Goal: Task Accomplishment & Management: Manage account settings

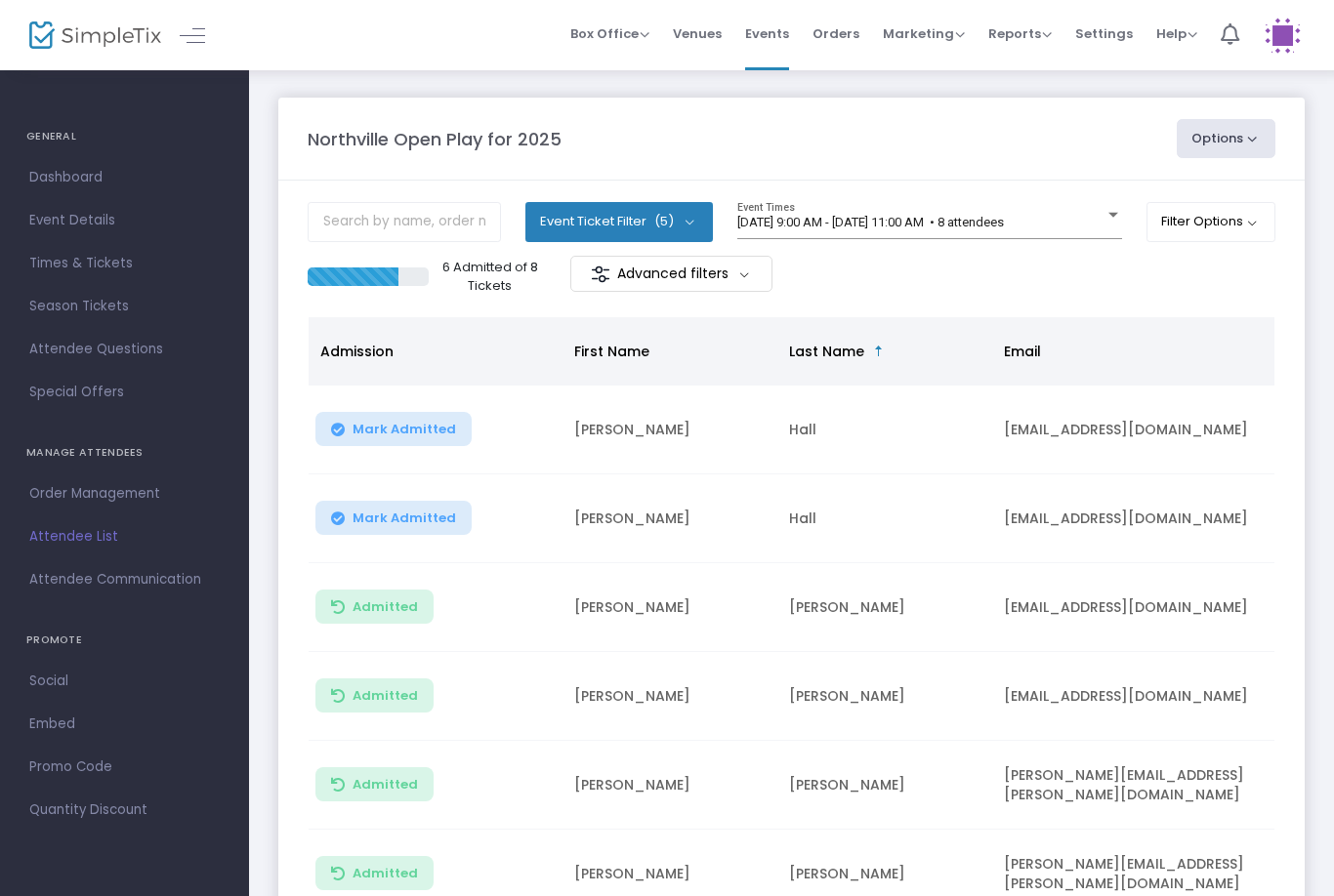
click at [1004, 226] on span "[DATE] 9:00 AM - [DATE] 11:00 AM • 8 attendees" at bounding box center [870, 222] width 266 height 15
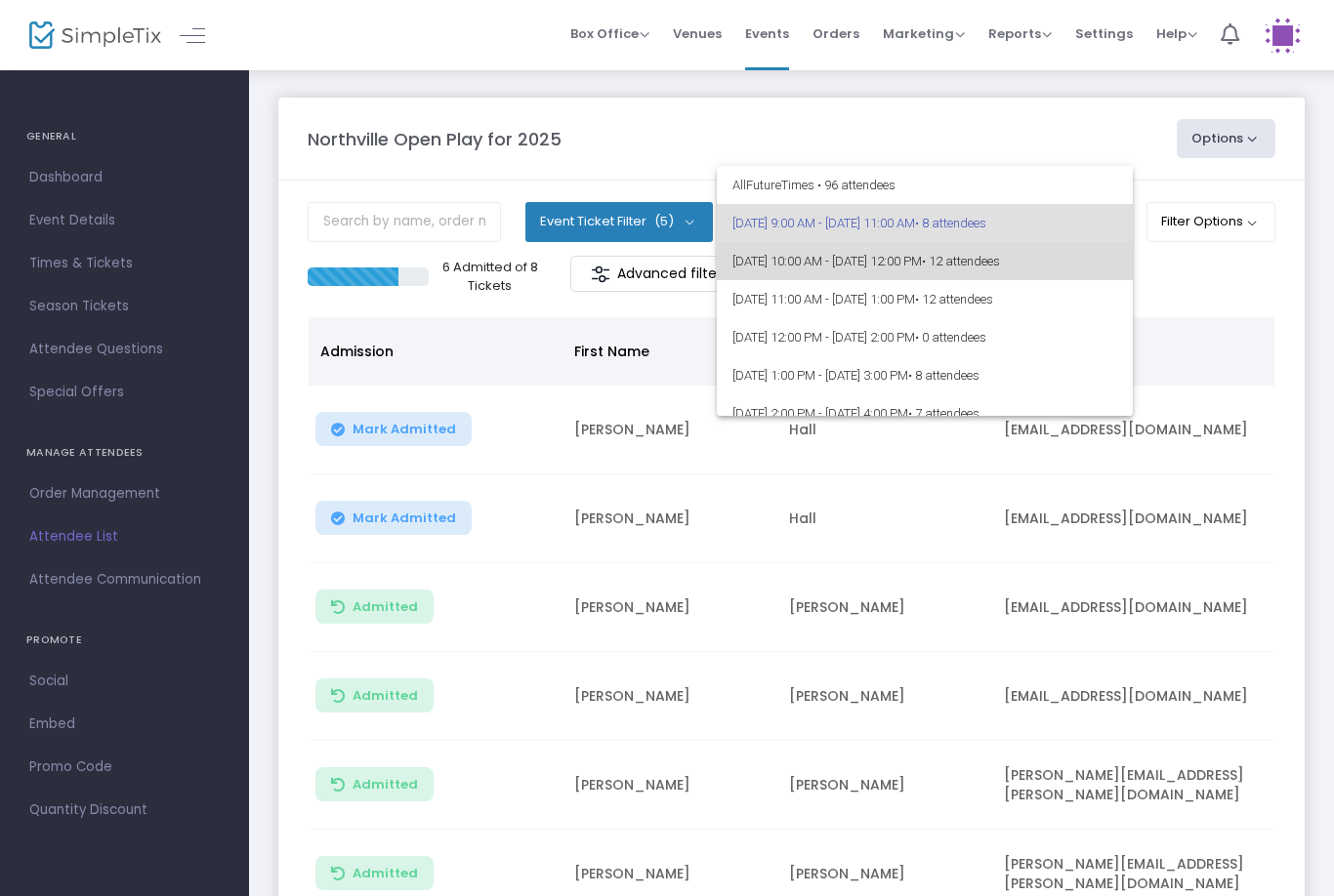
click at [1000, 254] on span "• 12 attendees" at bounding box center [961, 260] width 78 height 15
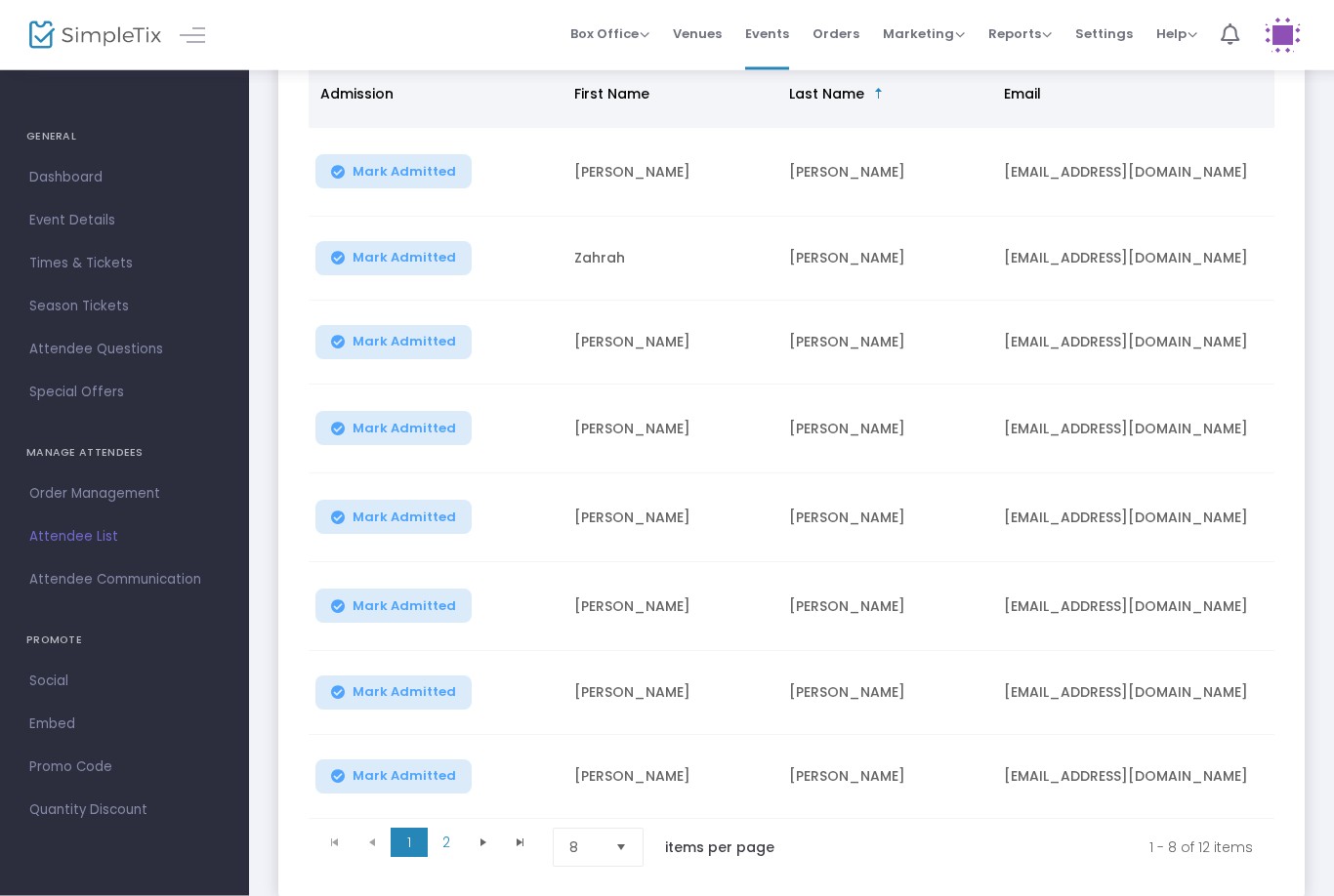
scroll to position [260, 0]
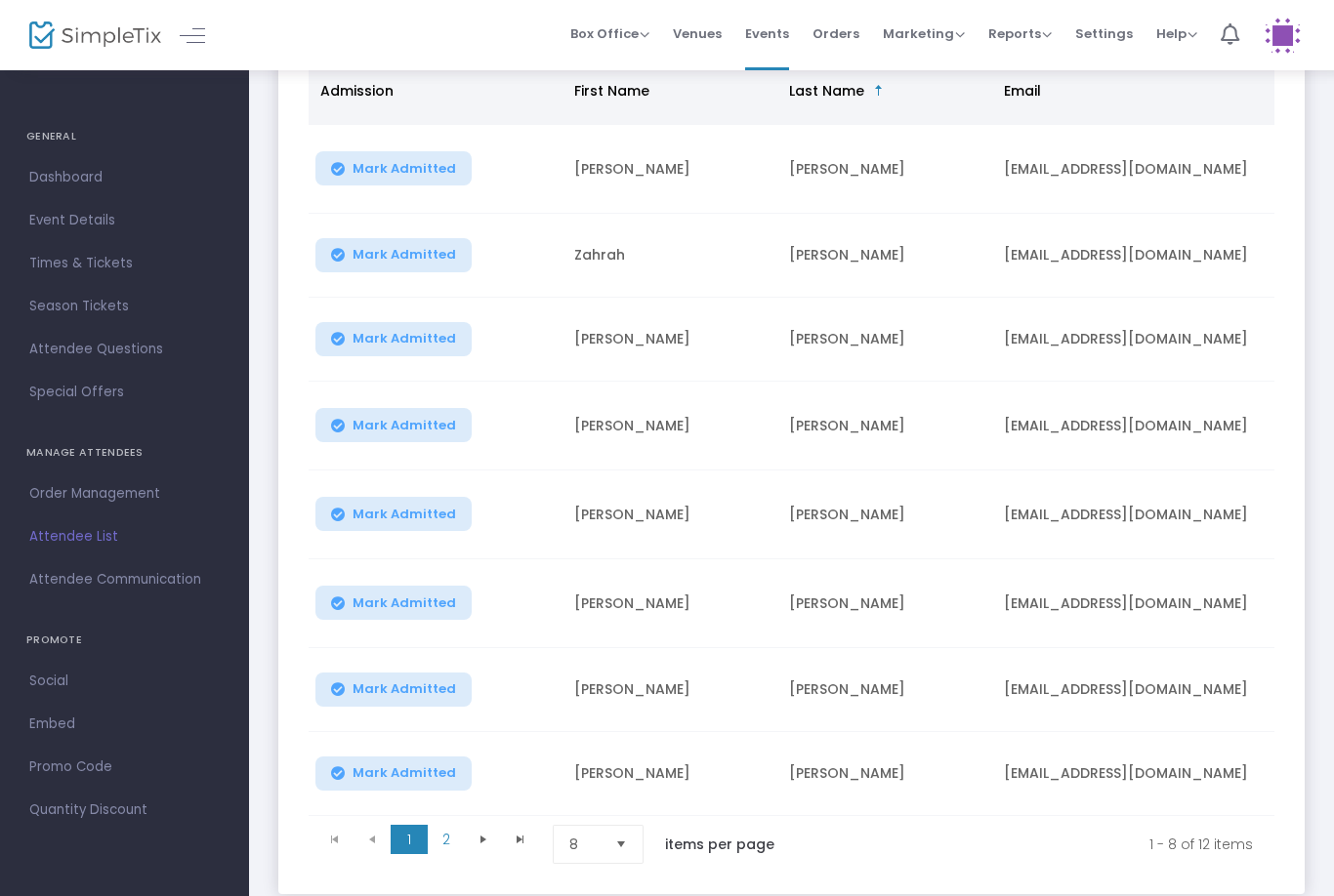
click at [616, 860] on span "Select" at bounding box center [622, 845] width 32 height 32
click at [609, 719] on li "25" at bounding box center [601, 726] width 94 height 39
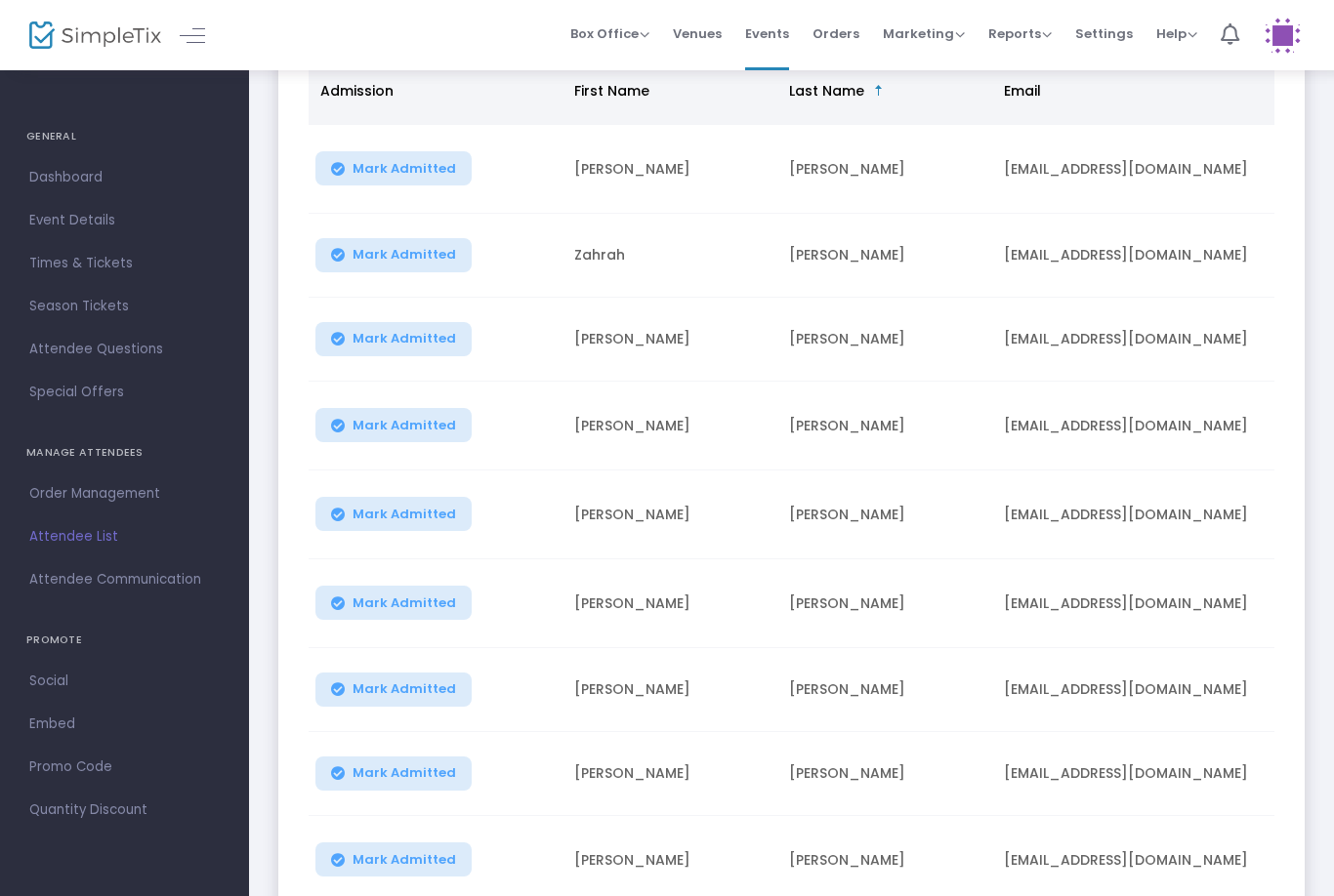
click at [432, 165] on span "Mark Admitted" at bounding box center [404, 169] width 104 height 16
click at [420, 260] on span "Mark Admitted" at bounding box center [404, 255] width 104 height 16
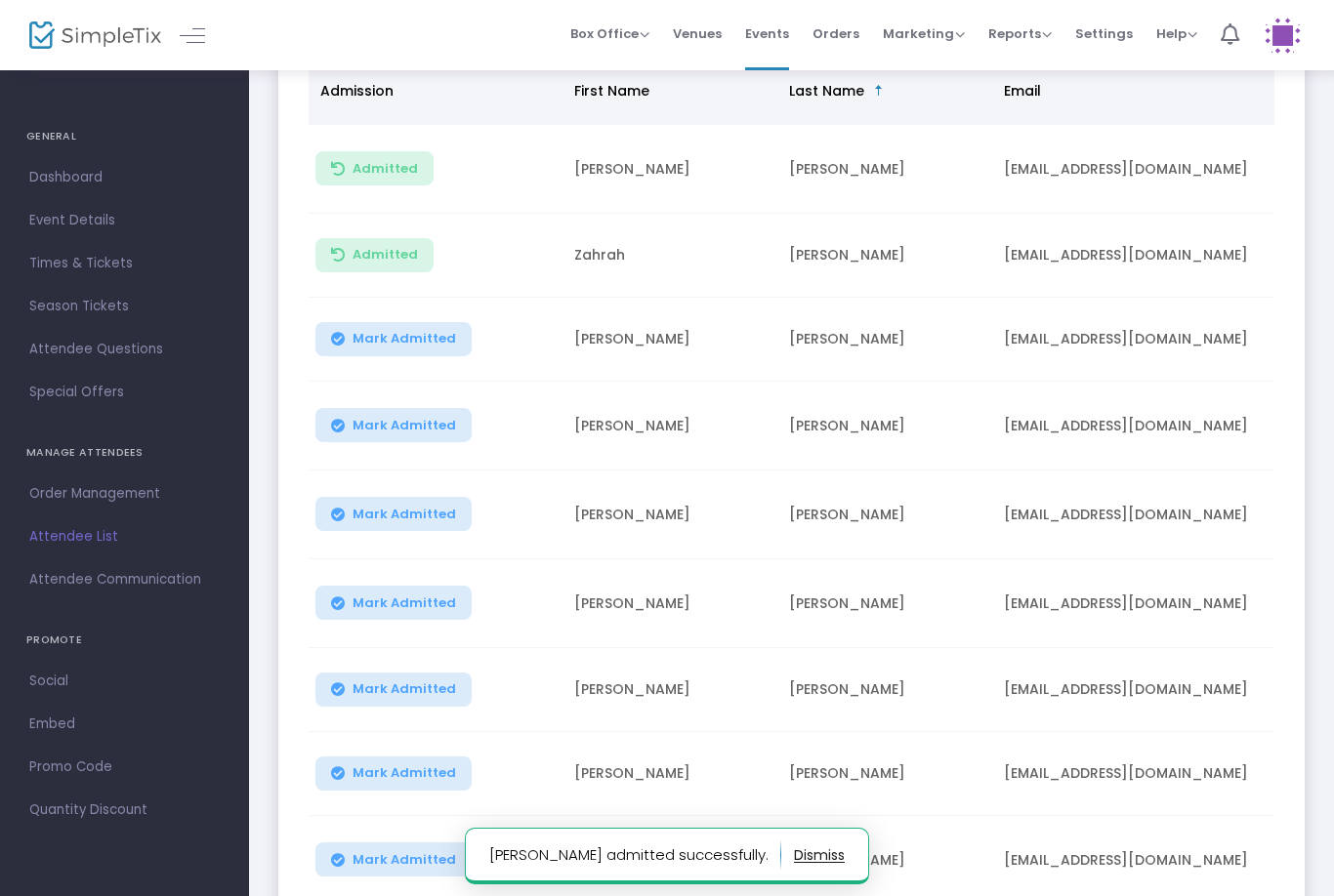
click at [420, 346] on span "Mark Admitted" at bounding box center [404, 339] width 104 height 16
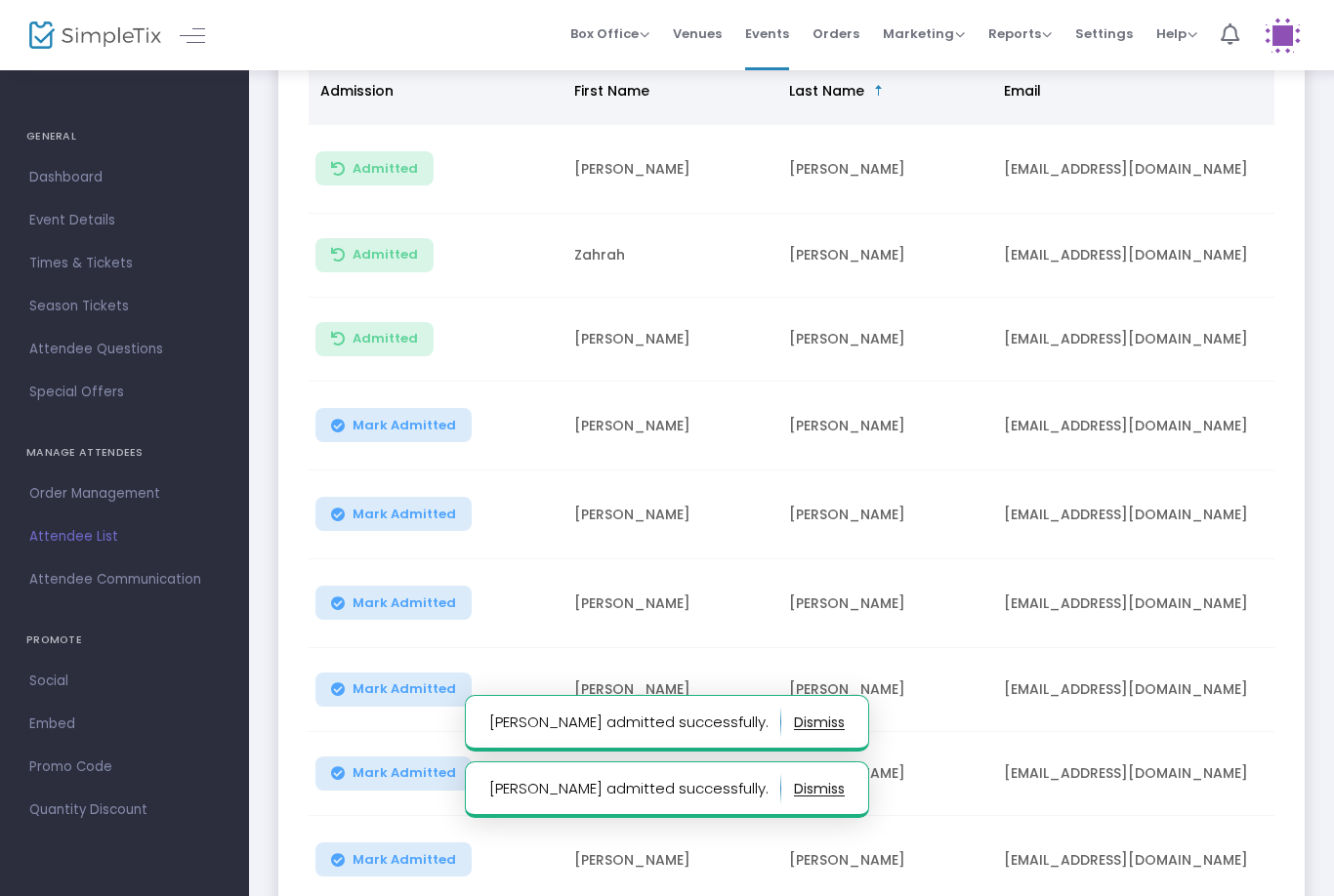
click at [426, 442] on button "Mark Admitted" at bounding box center [393, 425] width 157 height 34
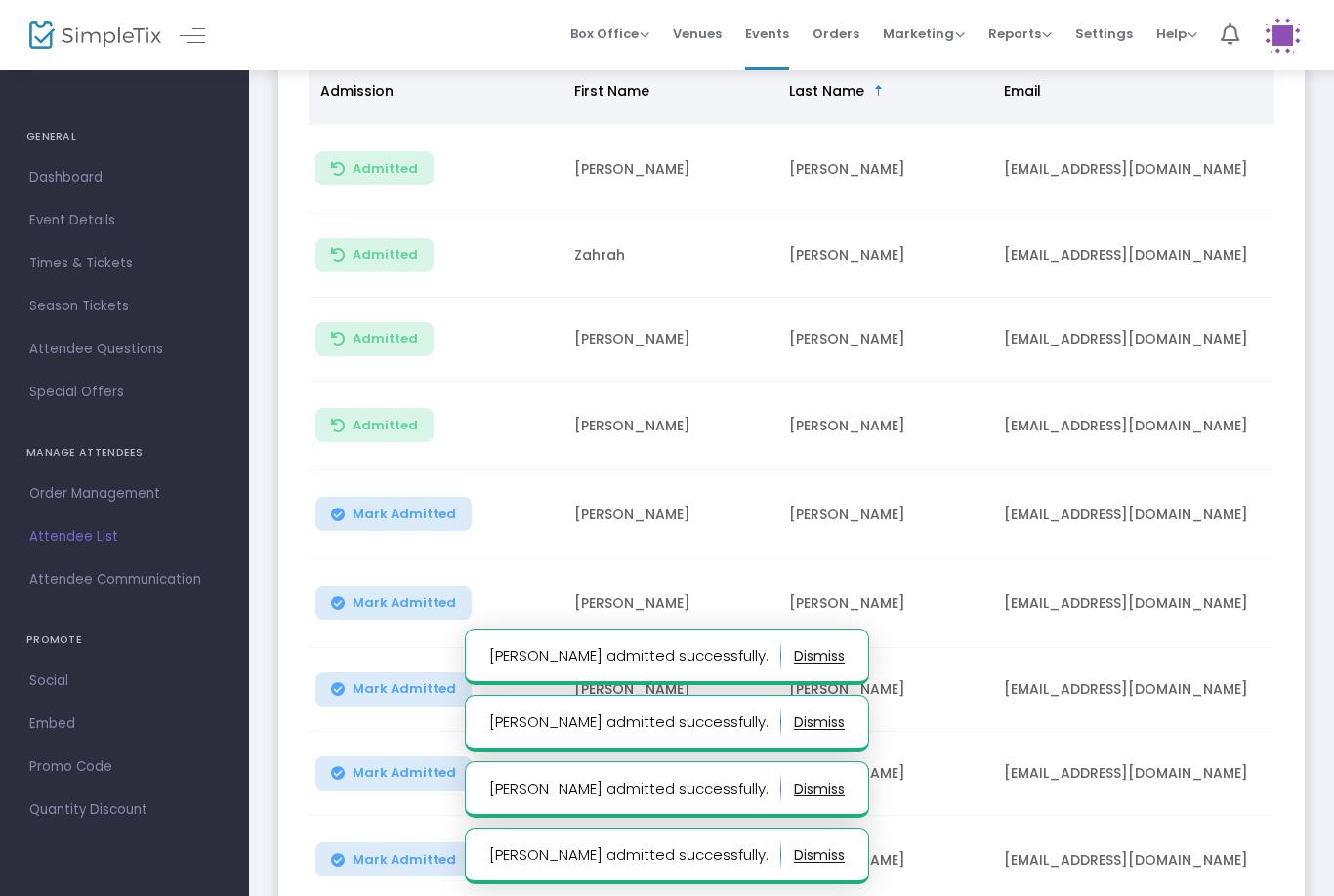
click at [421, 513] on span "Mark Admitted" at bounding box center [404, 515] width 104 height 16
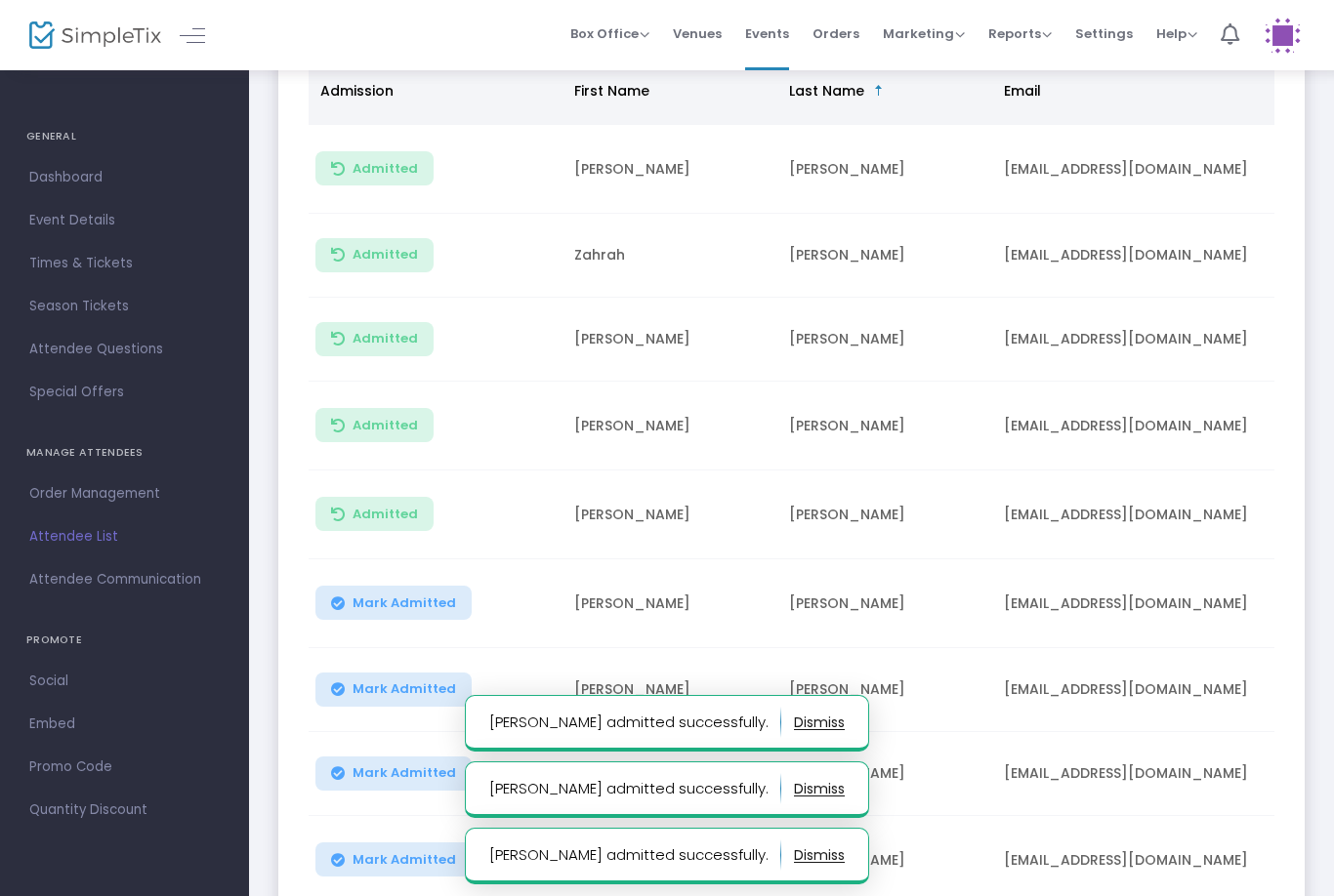
click at [394, 603] on span "Mark Admitted" at bounding box center [404, 604] width 104 height 16
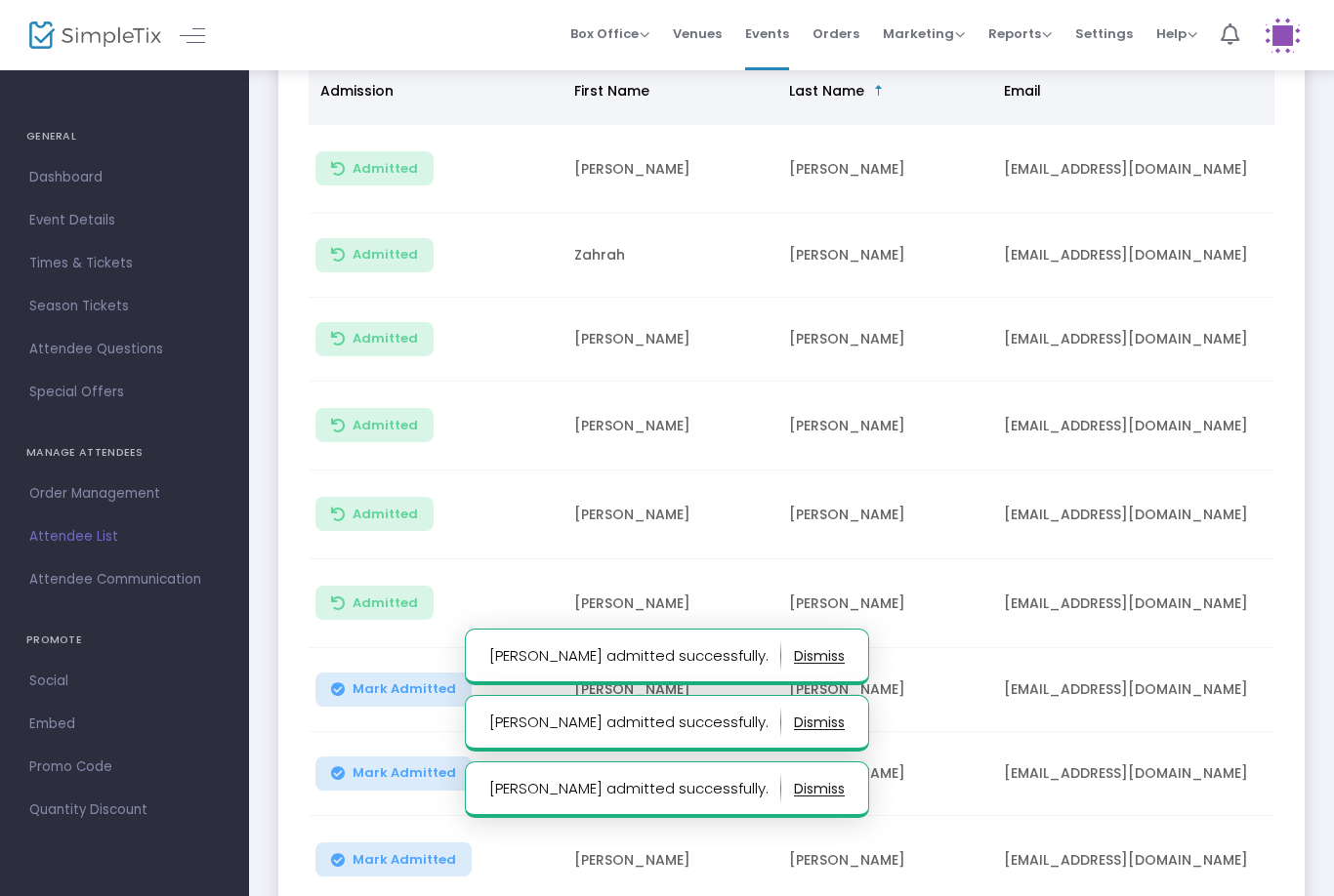
click at [390, 705] on button "Mark Admitted" at bounding box center [393, 689] width 157 height 34
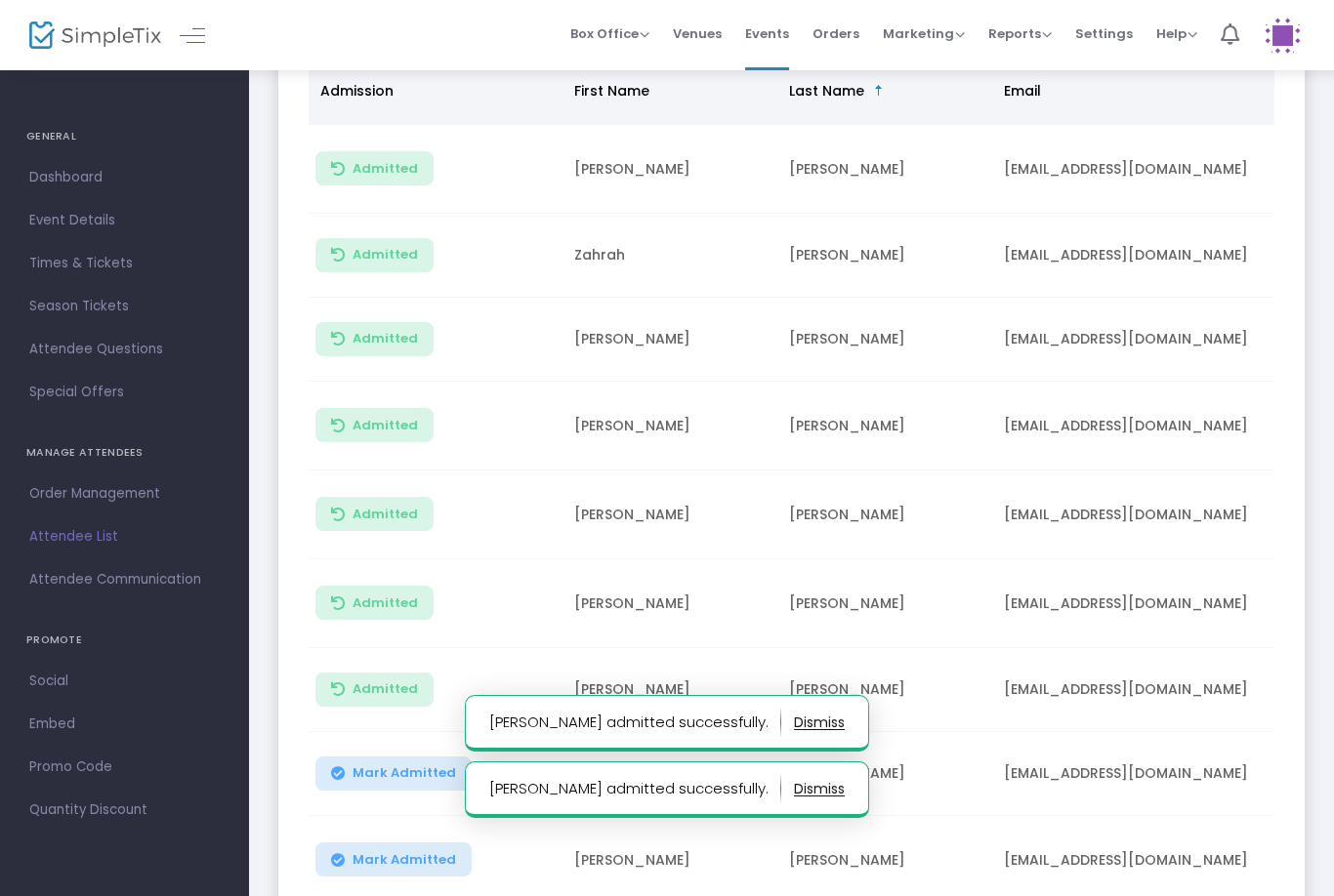
click at [393, 774] on span "Mark Admitted" at bounding box center [404, 773] width 104 height 16
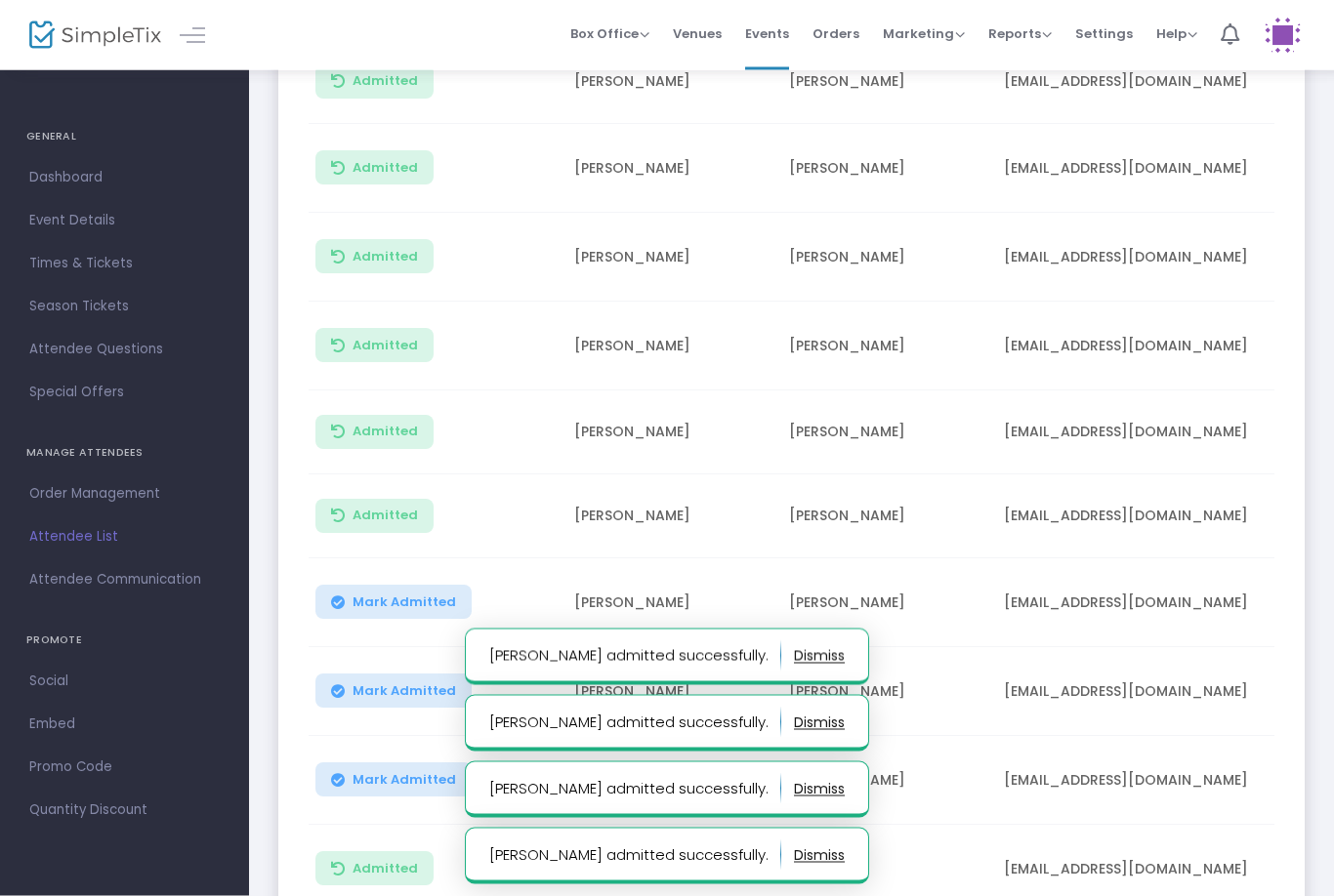
scroll to position [519, 0]
click at [368, 611] on span "Mark Admitted" at bounding box center [404, 603] width 104 height 16
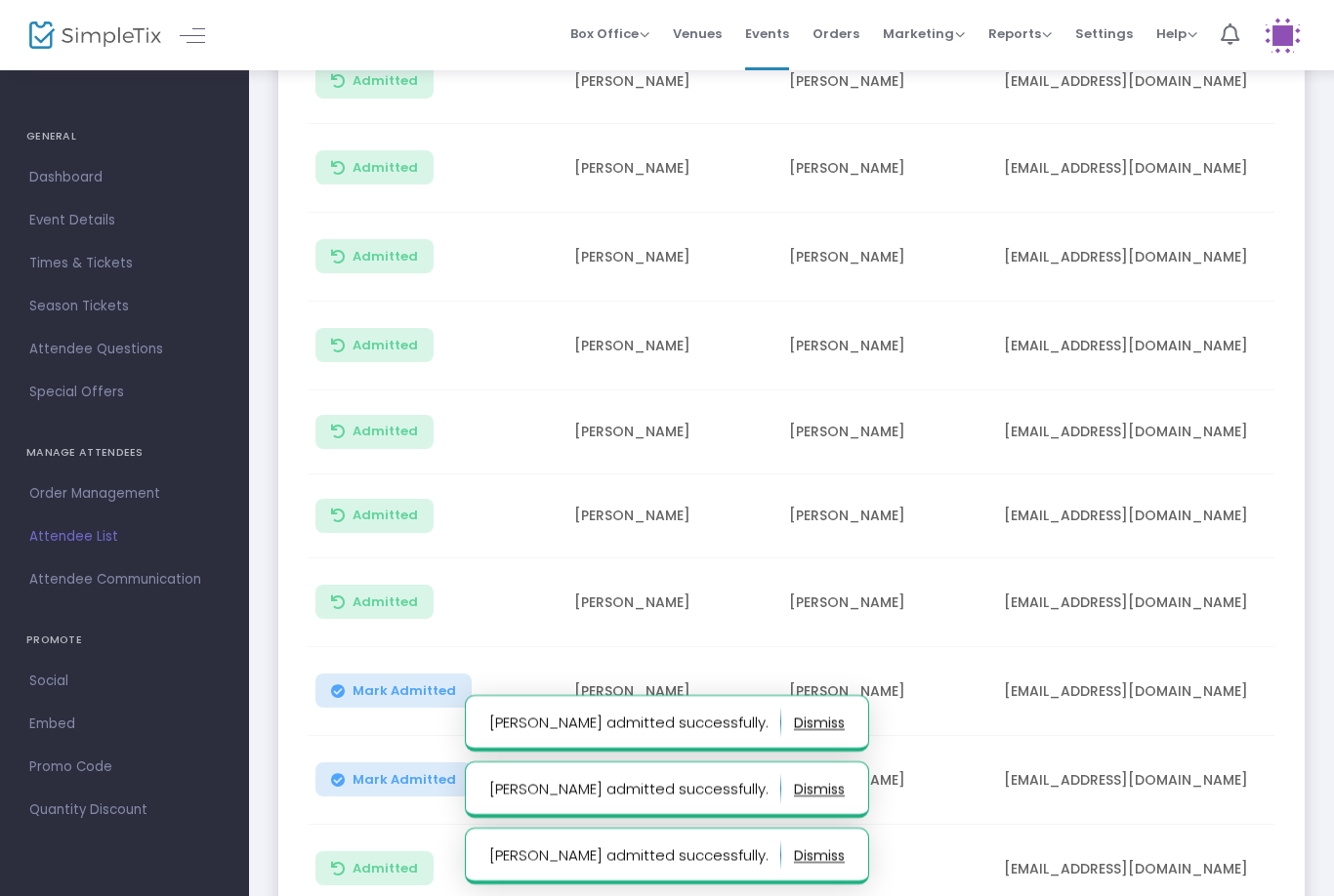
click at [377, 696] on span "Mark Admitted" at bounding box center [404, 691] width 104 height 16
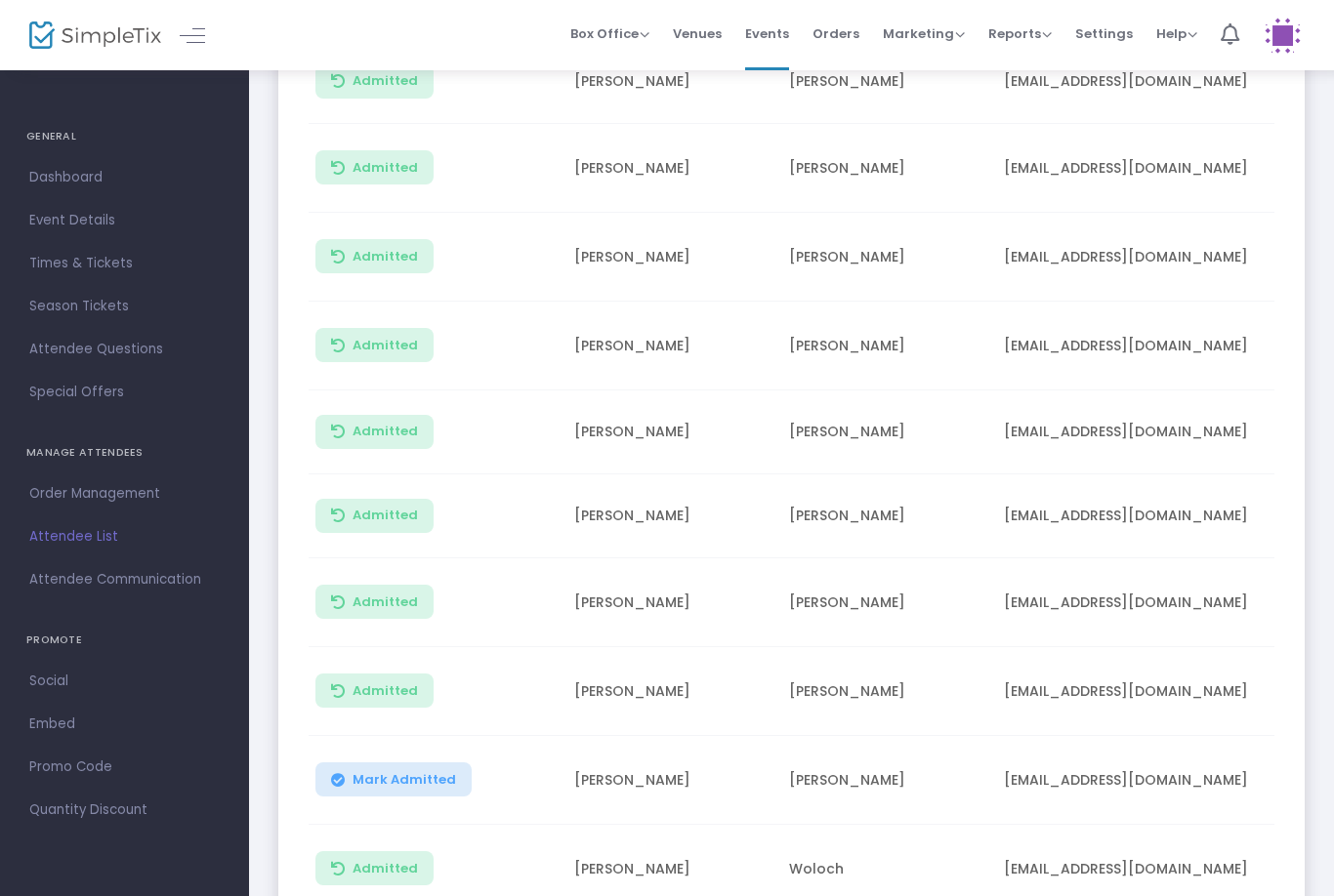
click at [417, 782] on span "Mark Admitted" at bounding box center [404, 780] width 104 height 16
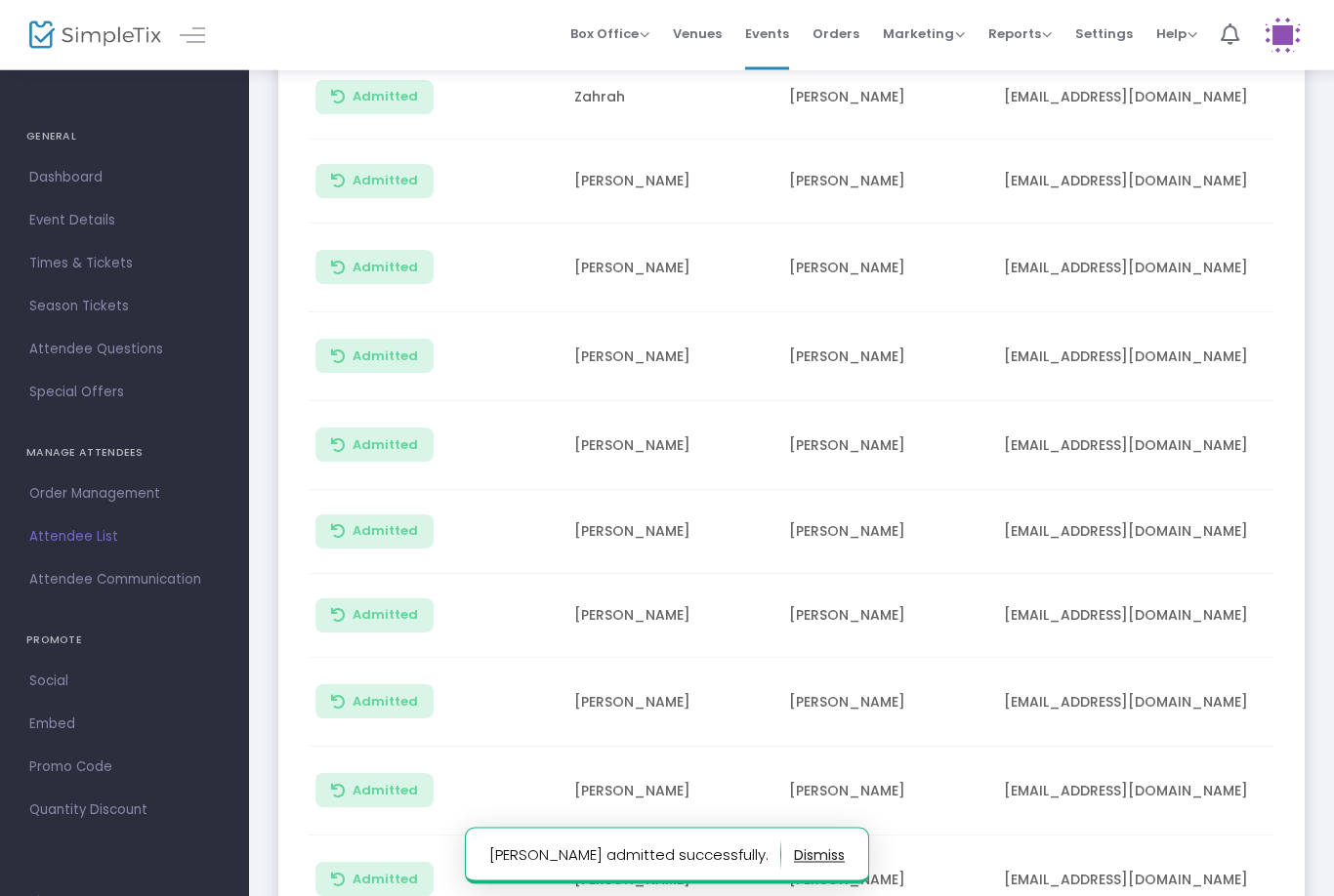
scroll to position [0, 0]
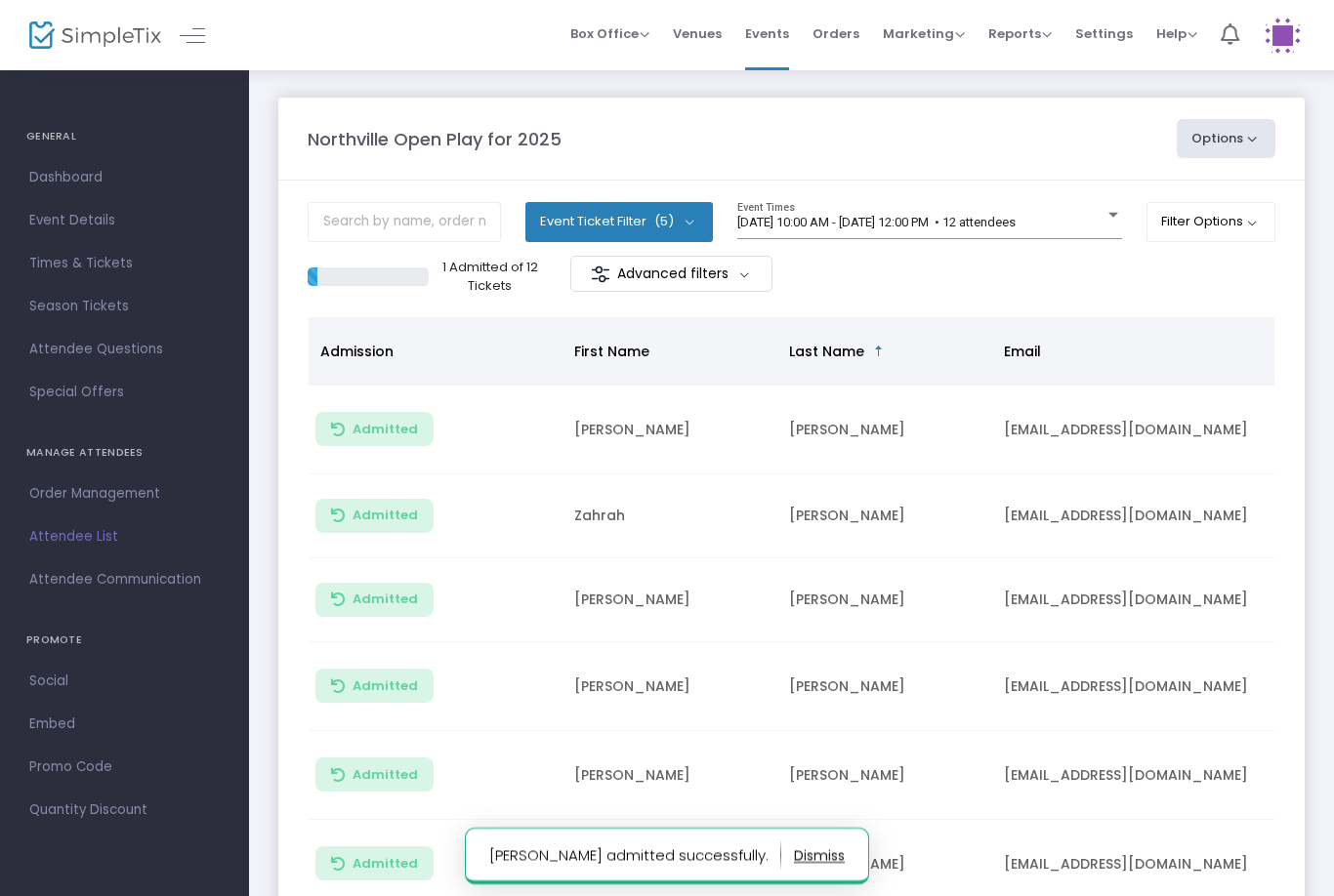
click at [931, 215] on span "[DATE] 10:00 AM - [DATE] 12:00 PM • 12 attendees" at bounding box center [876, 222] width 278 height 15
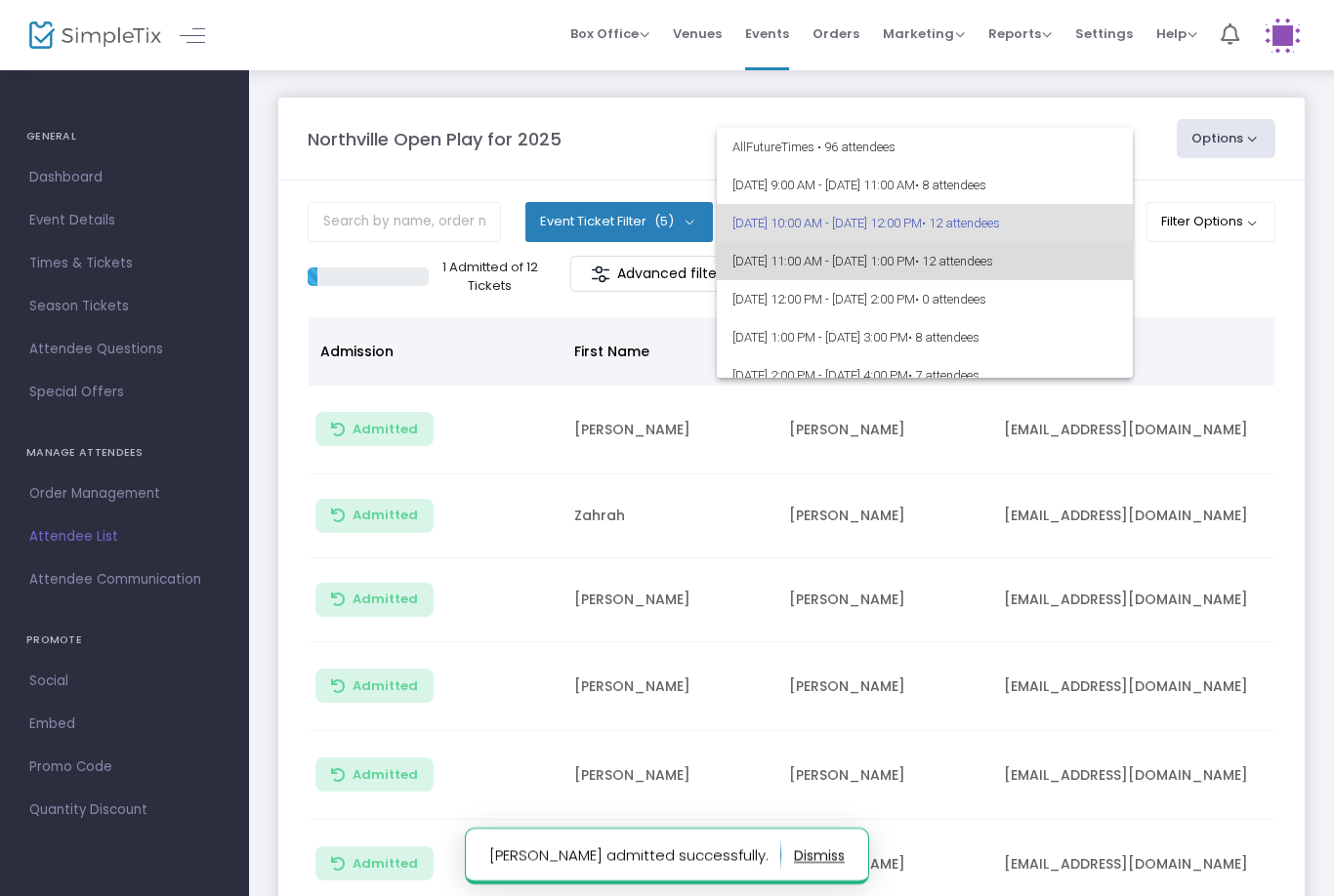
click at [893, 257] on span "[DATE] 11:00 AM - [DATE] 1:00 PM • 12 attendees" at bounding box center [925, 261] width 385 height 38
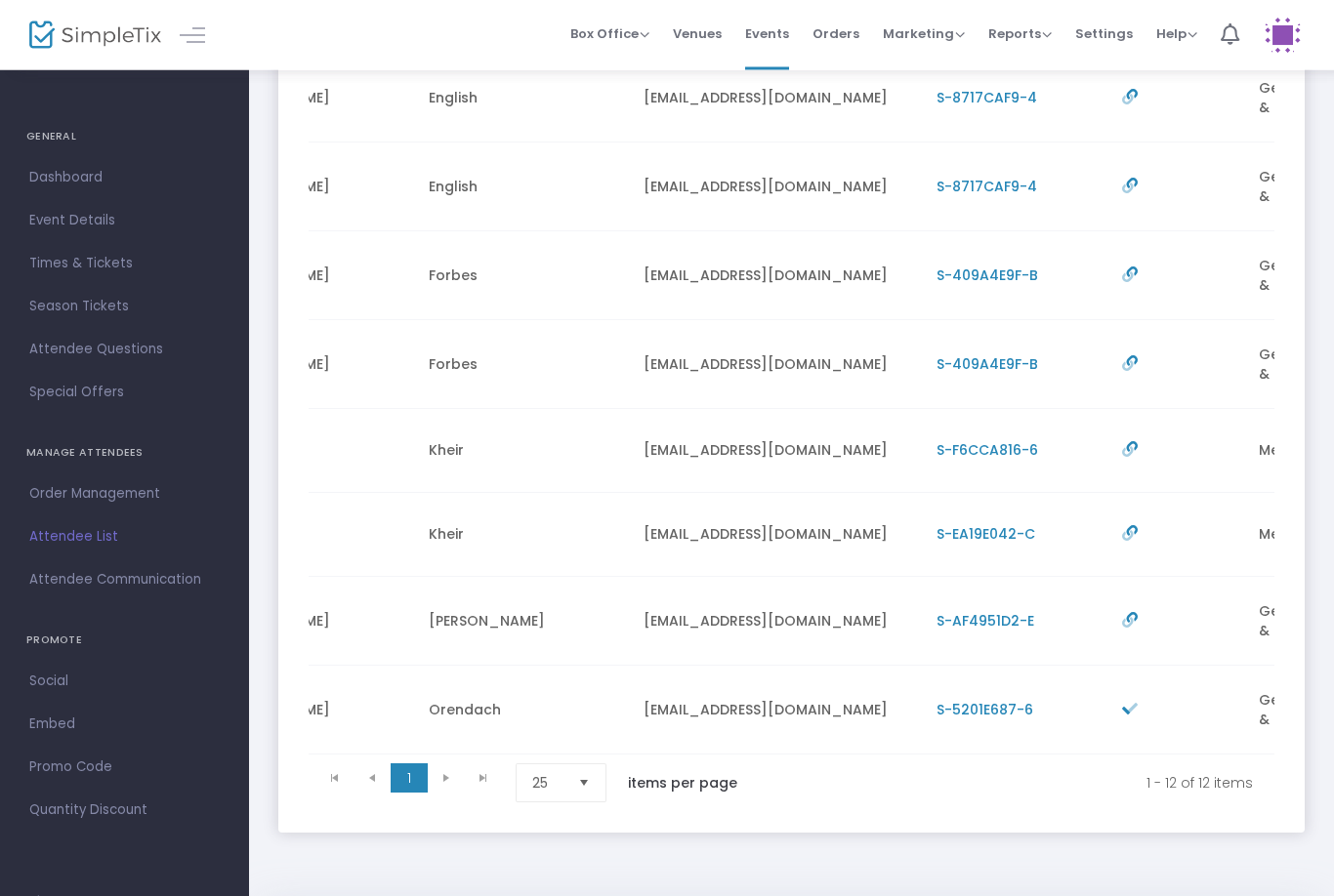
scroll to position [0, 431]
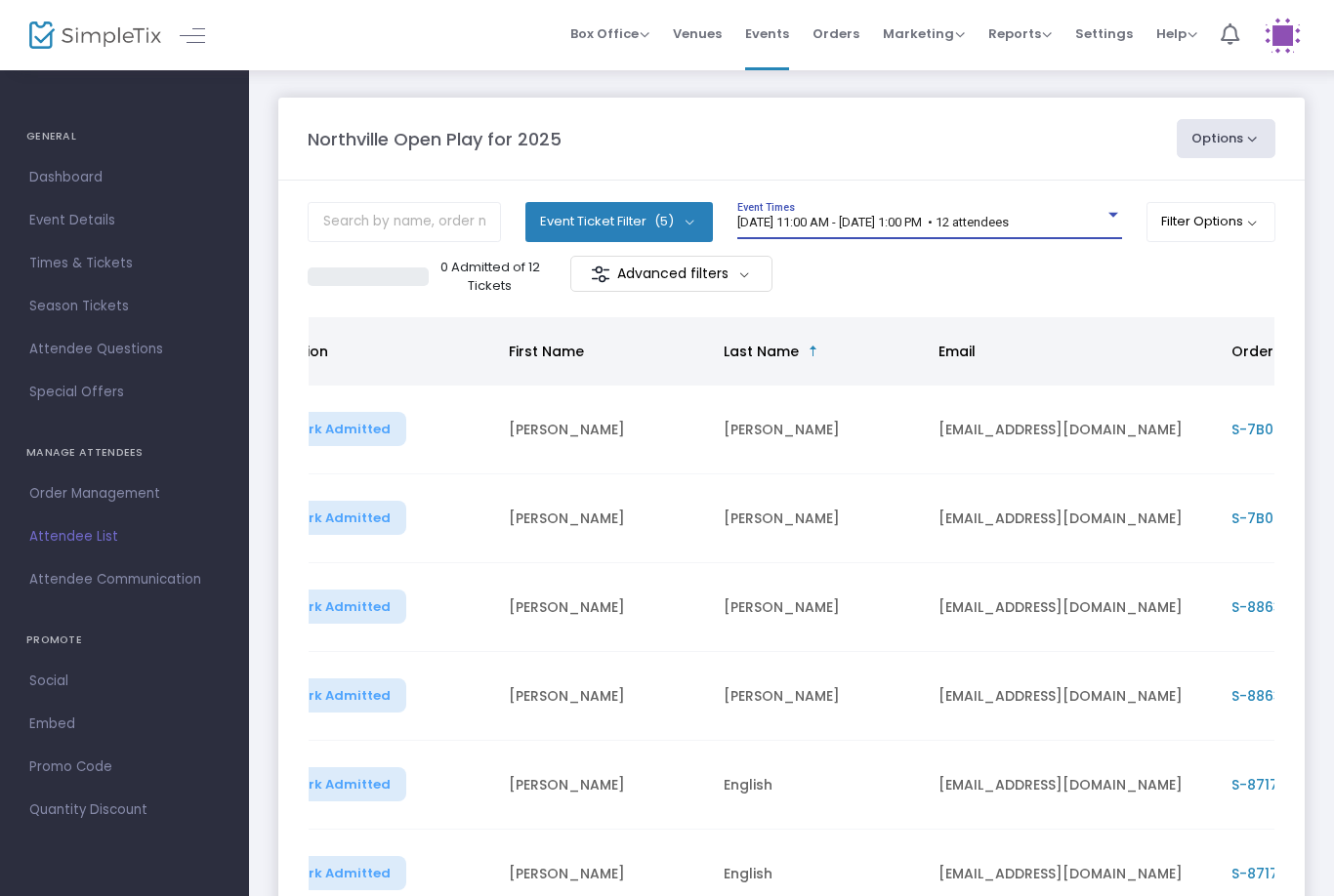
click at [1009, 219] on span "[DATE] 11:00 AM - [DATE] 1:00 PM • 12 attendees" at bounding box center [873, 222] width 271 height 15
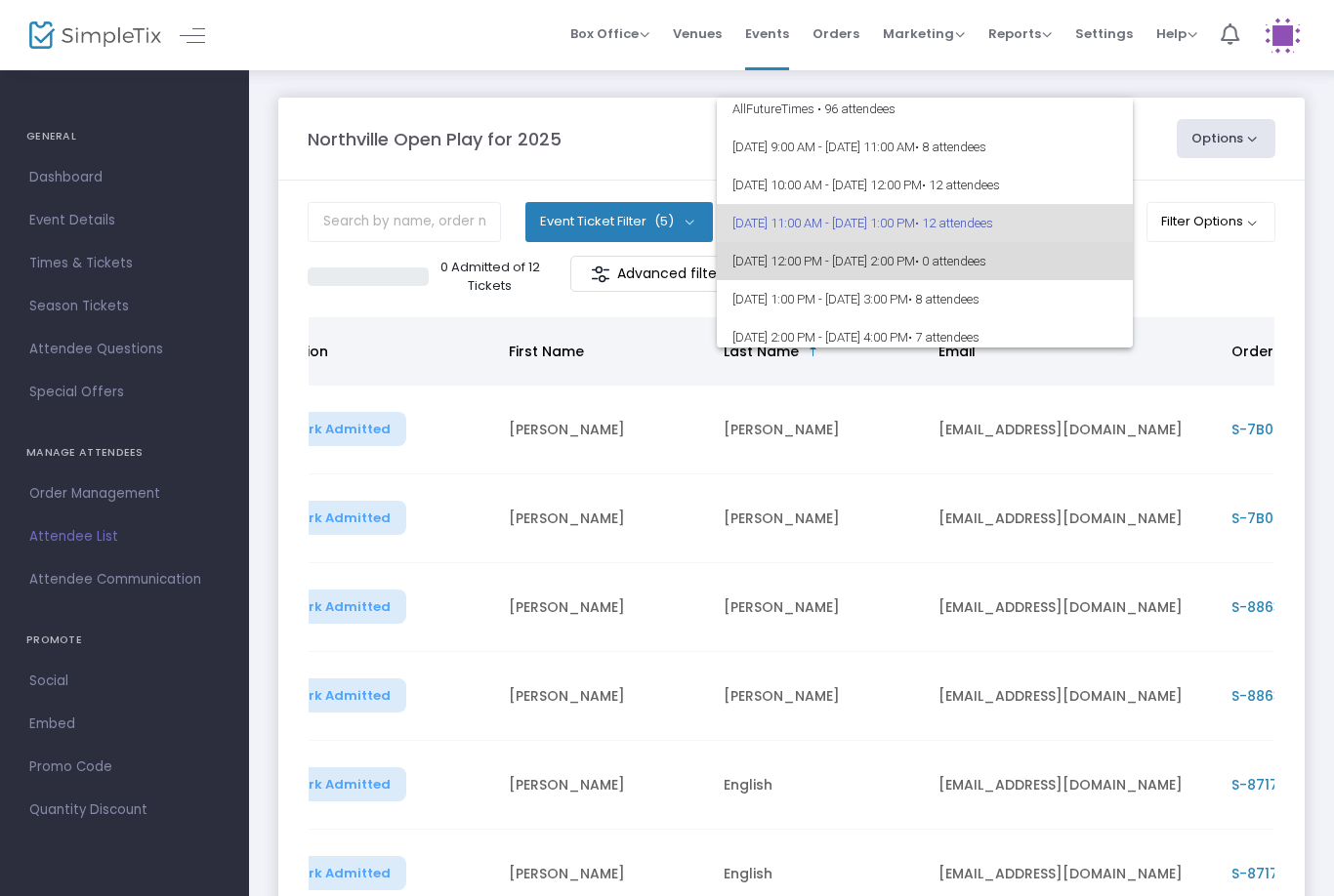
click at [986, 254] on span "• 0 attendees" at bounding box center [950, 260] width 71 height 15
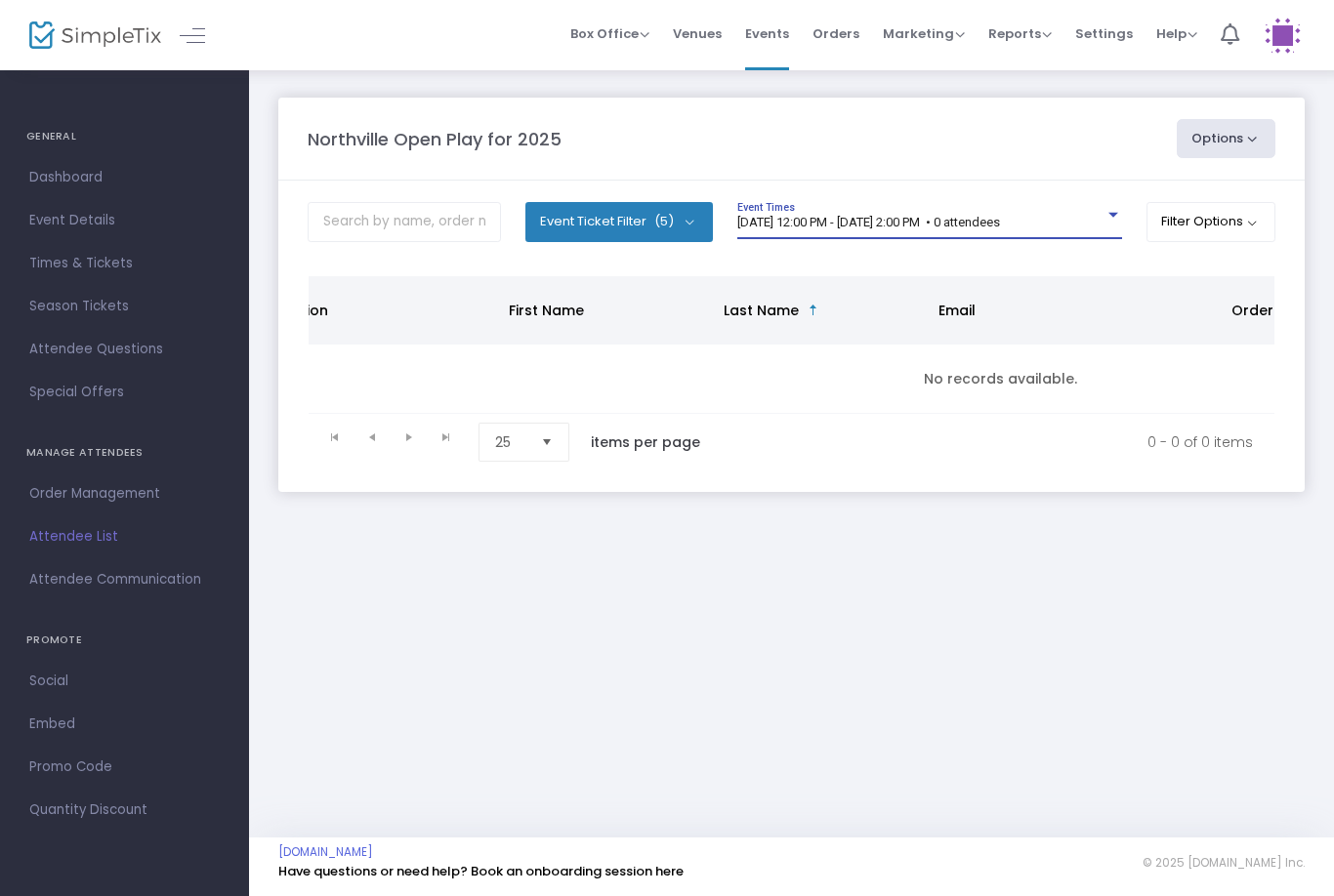
click at [1000, 215] on span "[DATE] 12:00 PM - [DATE] 2:00 PM • 0 attendees" at bounding box center [868, 222] width 262 height 15
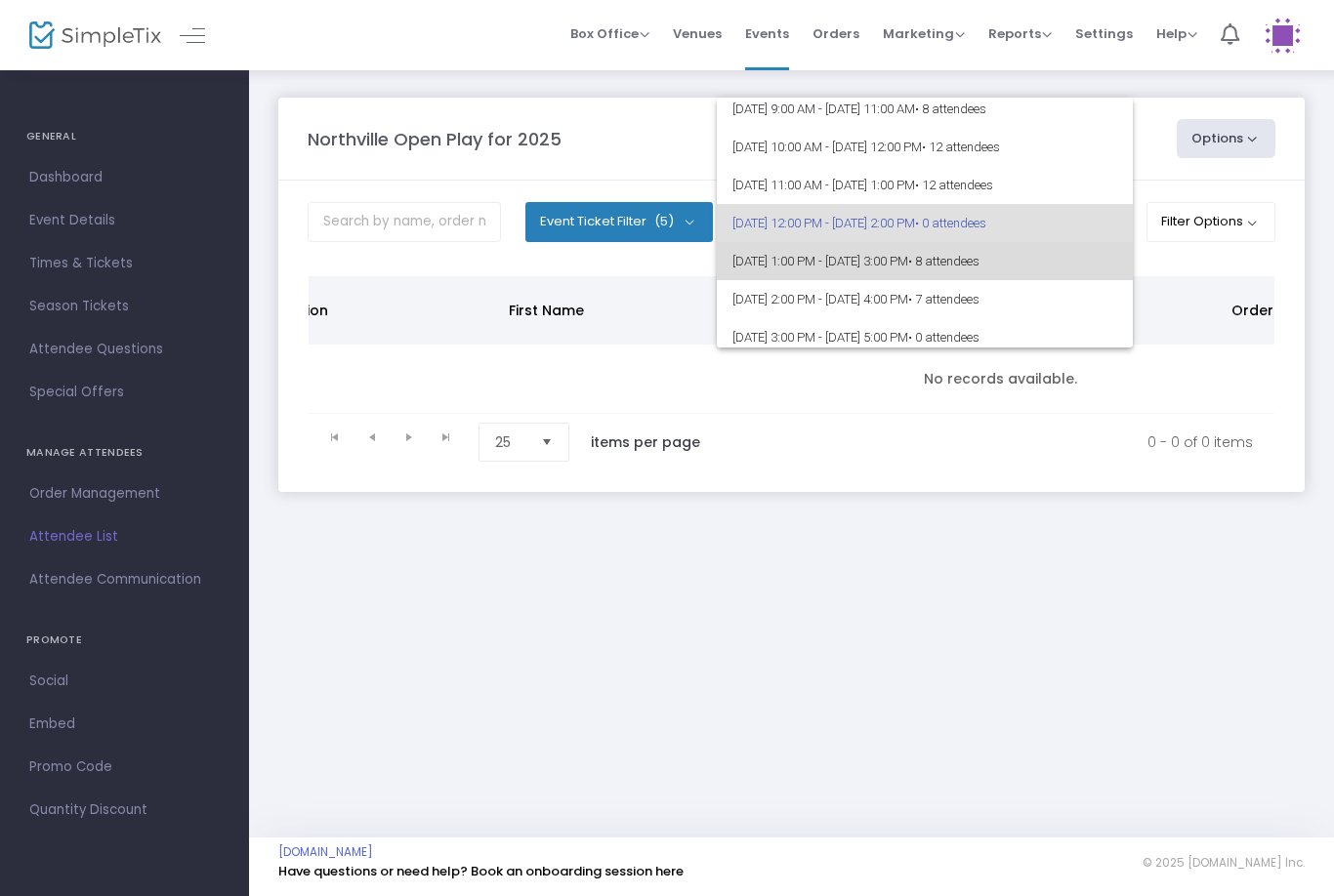
click at [1076, 255] on span "[DATE] 1:00 PM - [DATE] 3:00 PM • 8 attendees" at bounding box center [925, 261] width 385 height 38
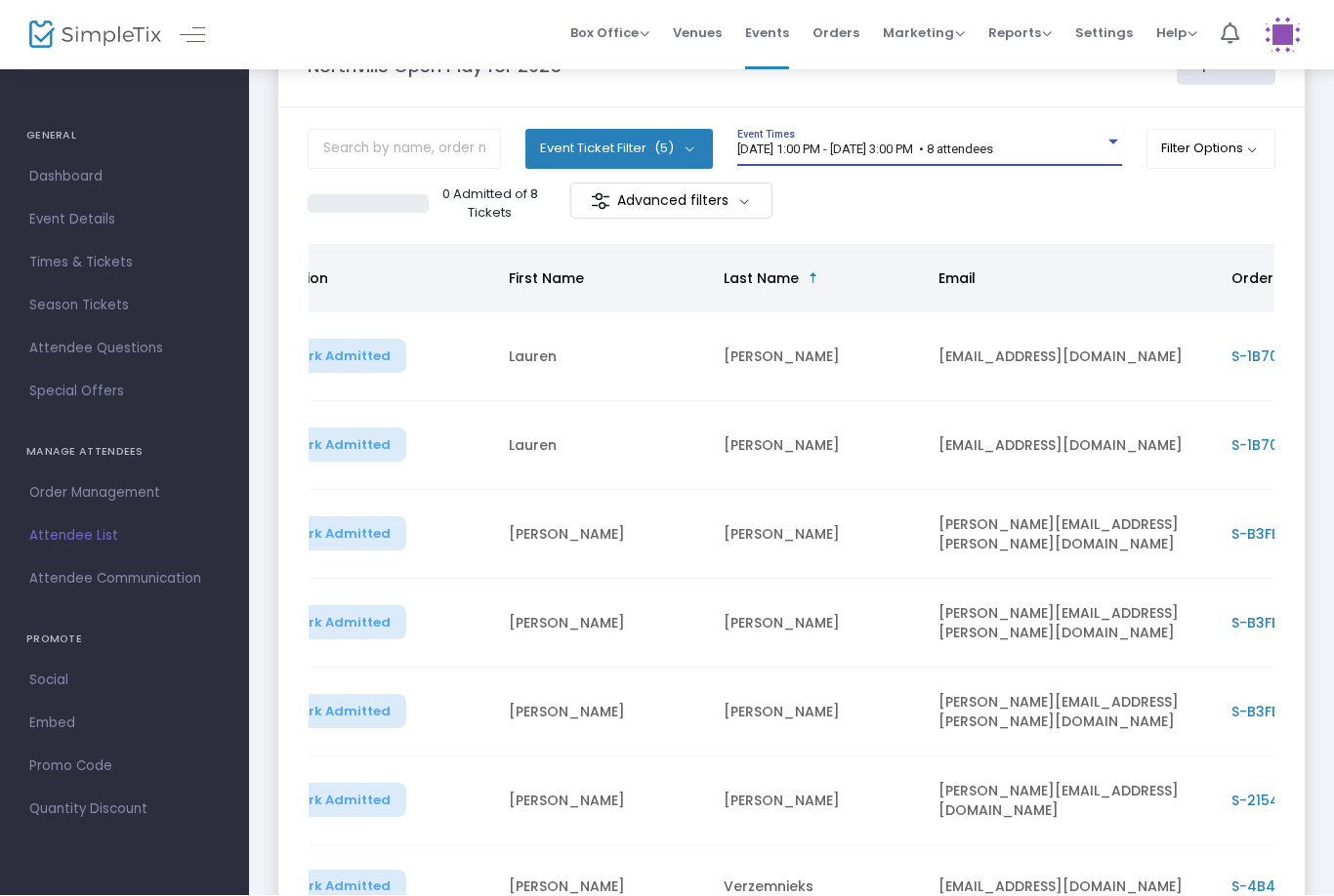
scroll to position [74, 0]
click at [1091, 133] on div "[DATE] 1:00 PM - [DATE] 3:00 PM • 8 attendees Event Times" at bounding box center [930, 146] width 385 height 37
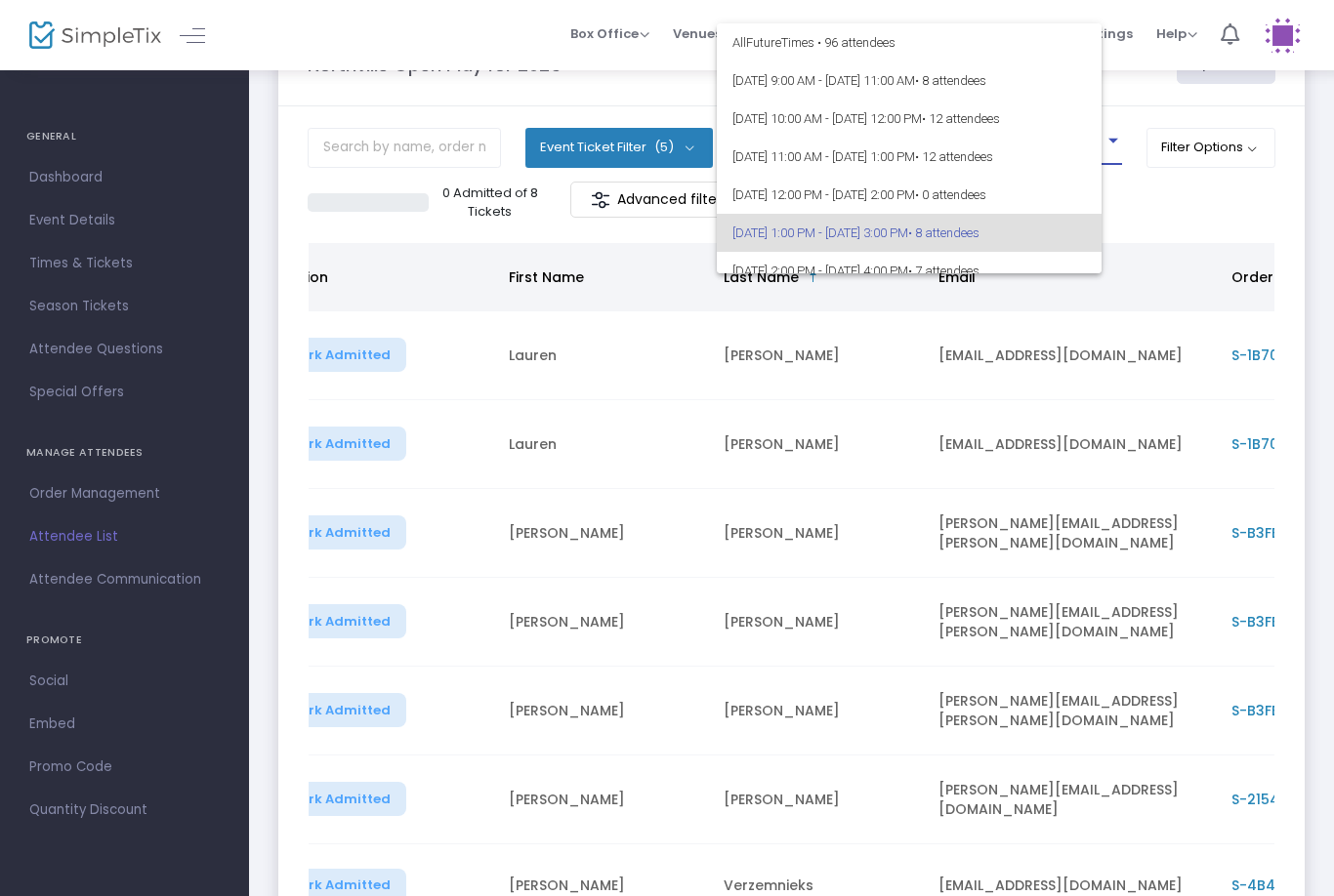
scroll to position [84, 0]
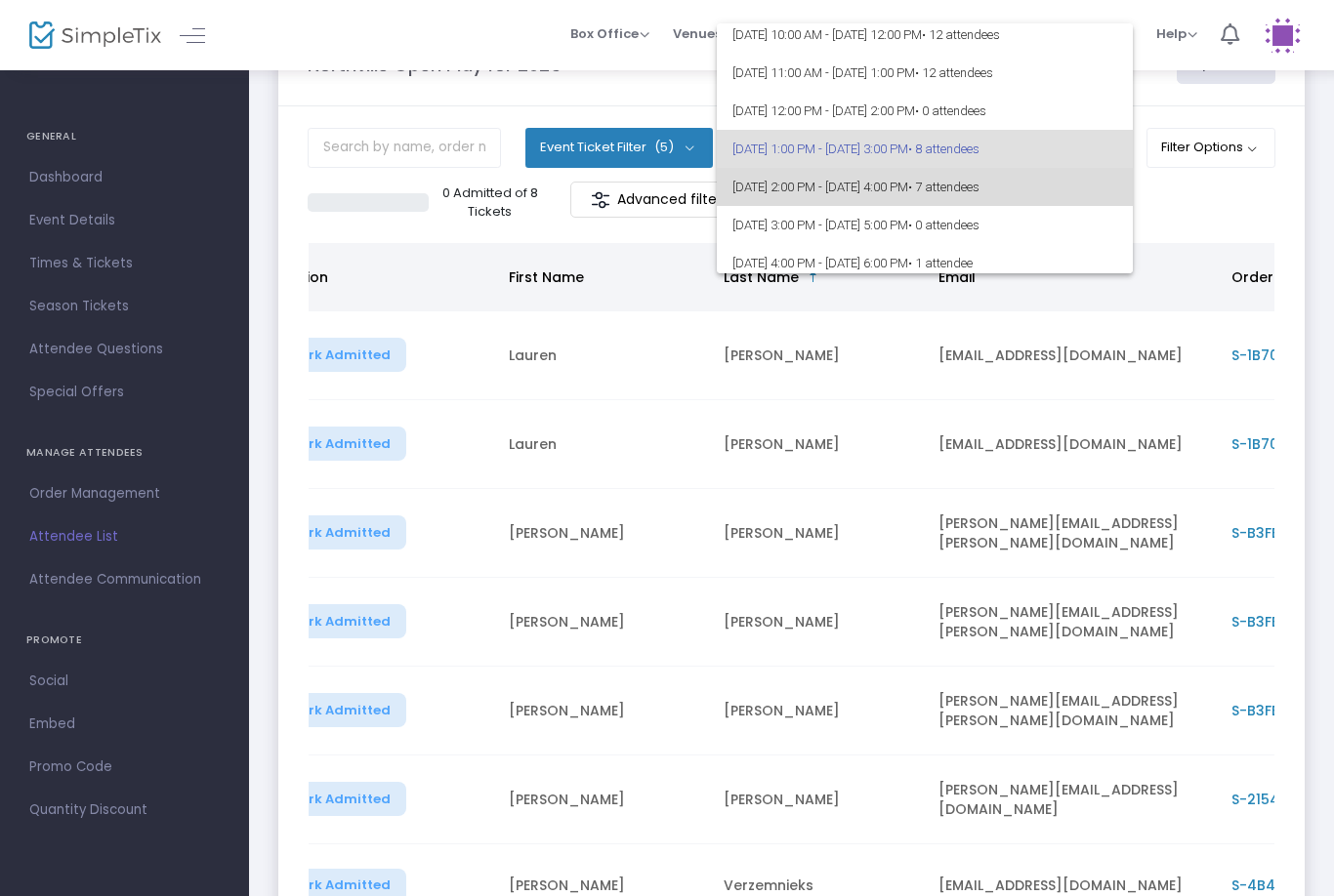
click at [1083, 191] on span "[DATE] 2:00 PM - [DATE] 4:00 PM • 7 attendees" at bounding box center [925, 187] width 385 height 38
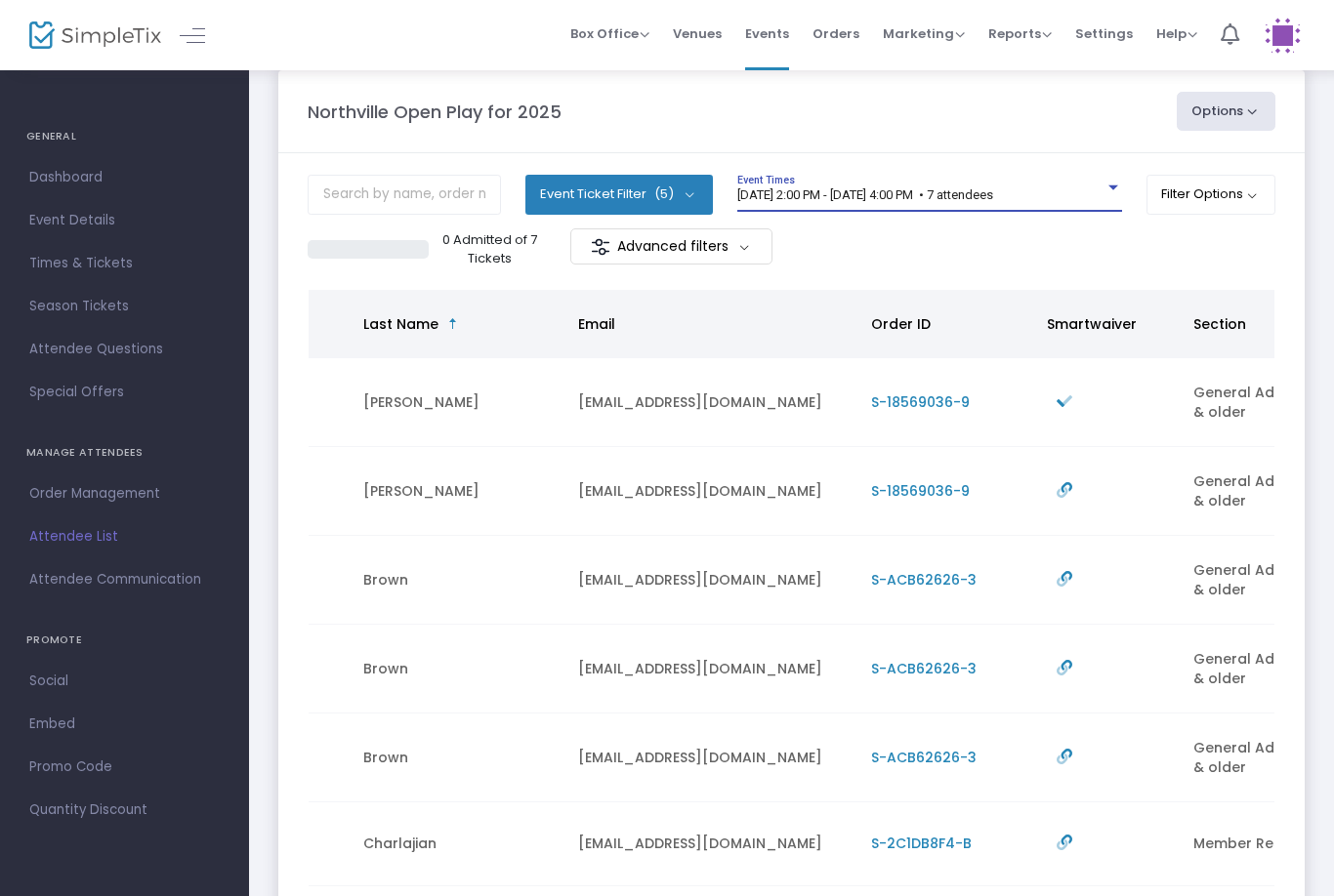
scroll to position [0, 0]
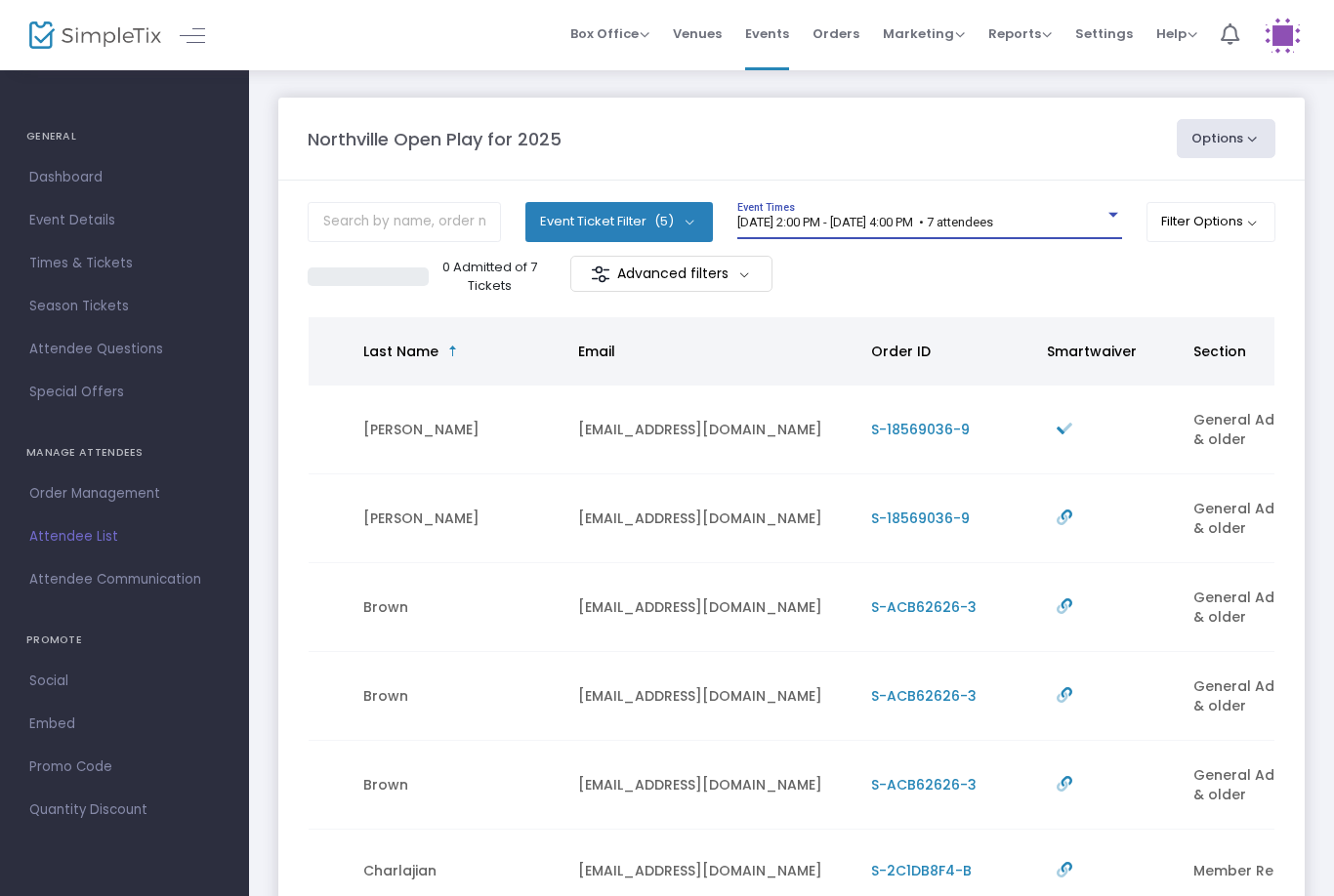
click at [1076, 224] on div "[DATE] 2:00 PM - [DATE] 4:00 PM • 7 attendees" at bounding box center [921, 223] width 367 height 15
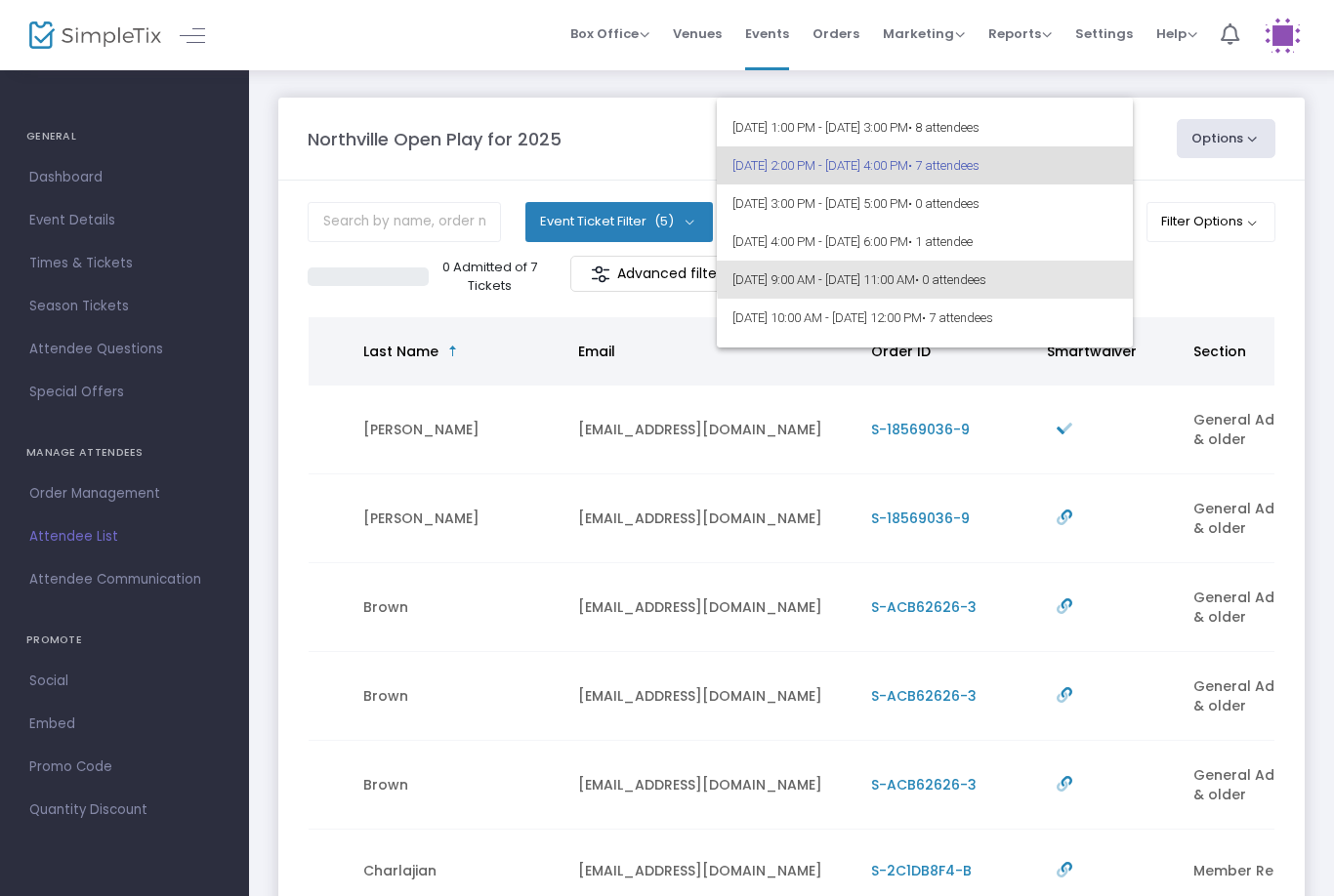
scroll to position [190, 0]
